Goal: Find specific page/section: Find specific page/section

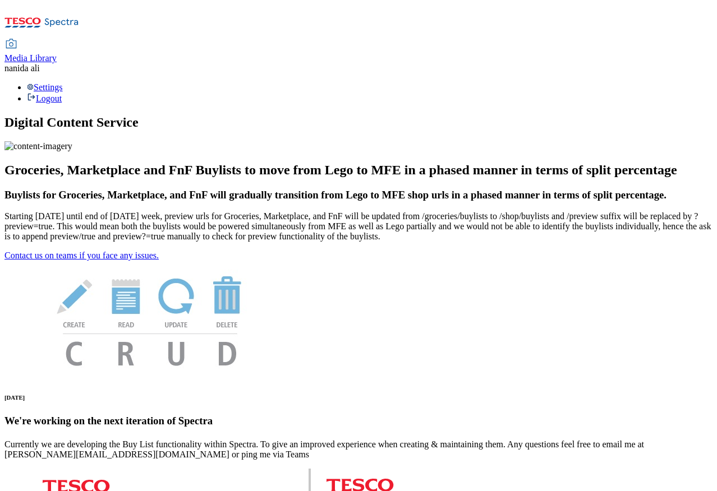
click at [57, 53] on div "Media Library" at bounding box center [30, 58] width 52 height 10
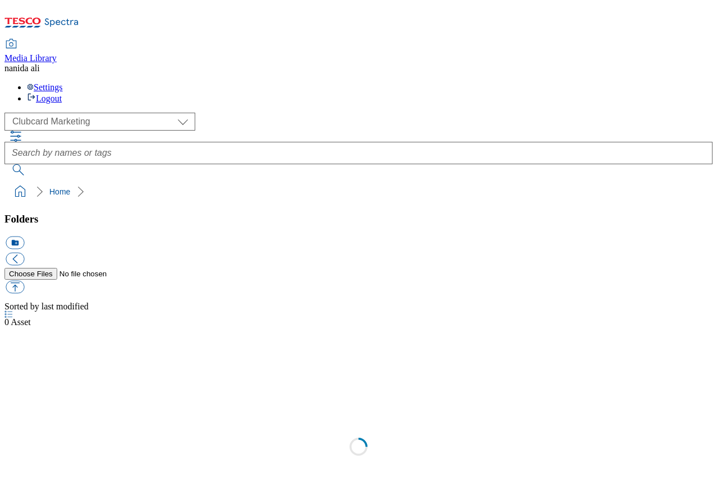
scroll to position [1, 0]
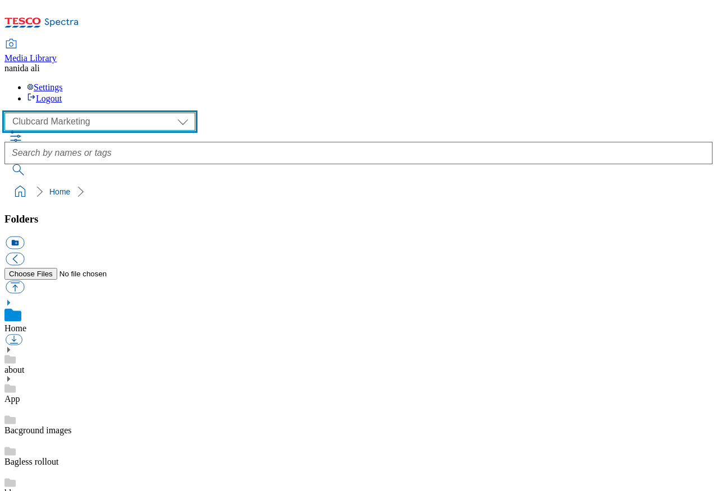
select select "flare-homepage"
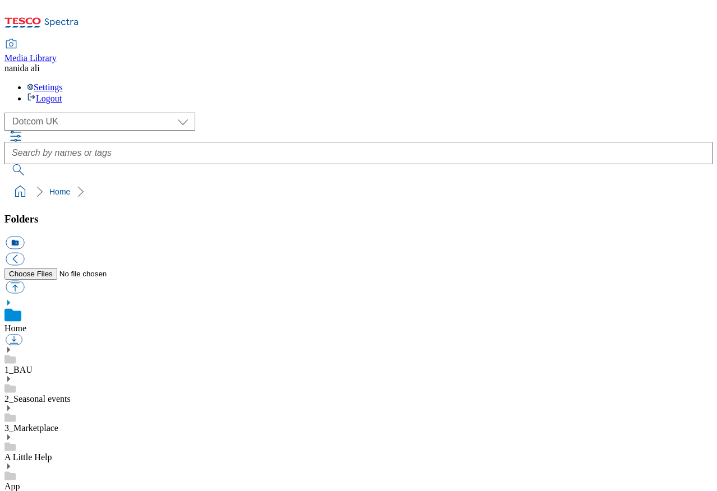
click at [12, 346] on icon at bounding box center [8, 350] width 8 height 8
click at [12, 406] on icon at bounding box center [8, 410] width 8 height 8
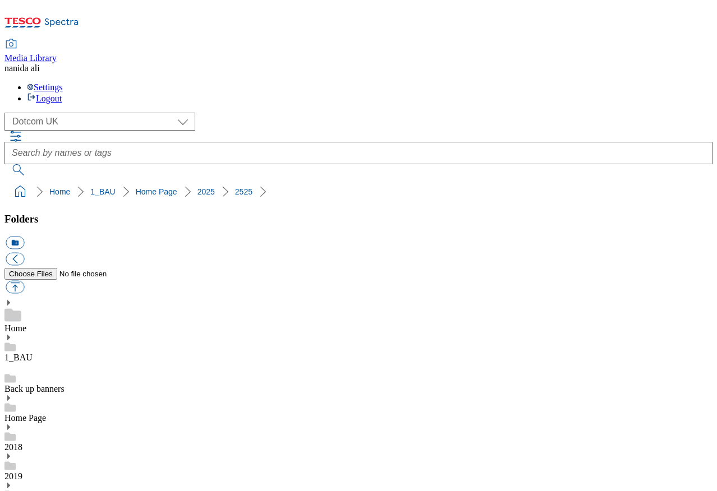
scroll to position [161, 0]
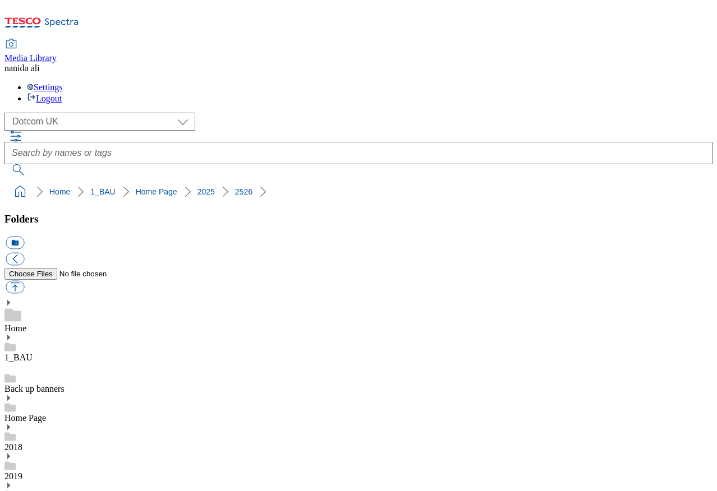
click at [509, 4] on div "Media Library na nida ali Settings Logout" at bounding box center [358, 53] width 708 height 99
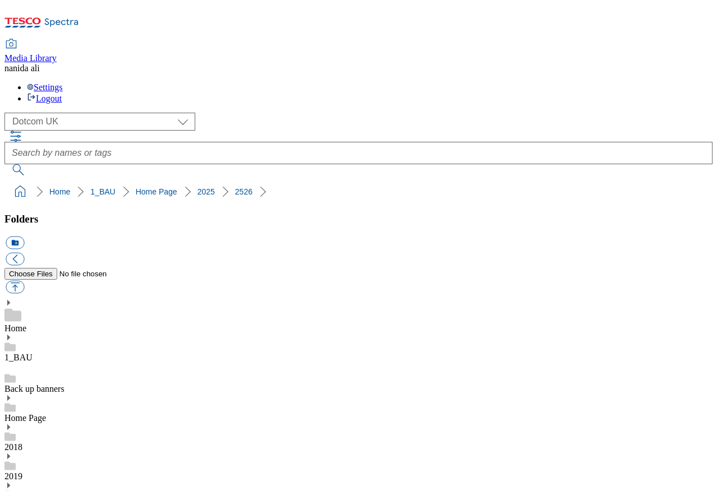
scroll to position [0, 0]
